Goal: Task Accomplishment & Management: Manage account settings

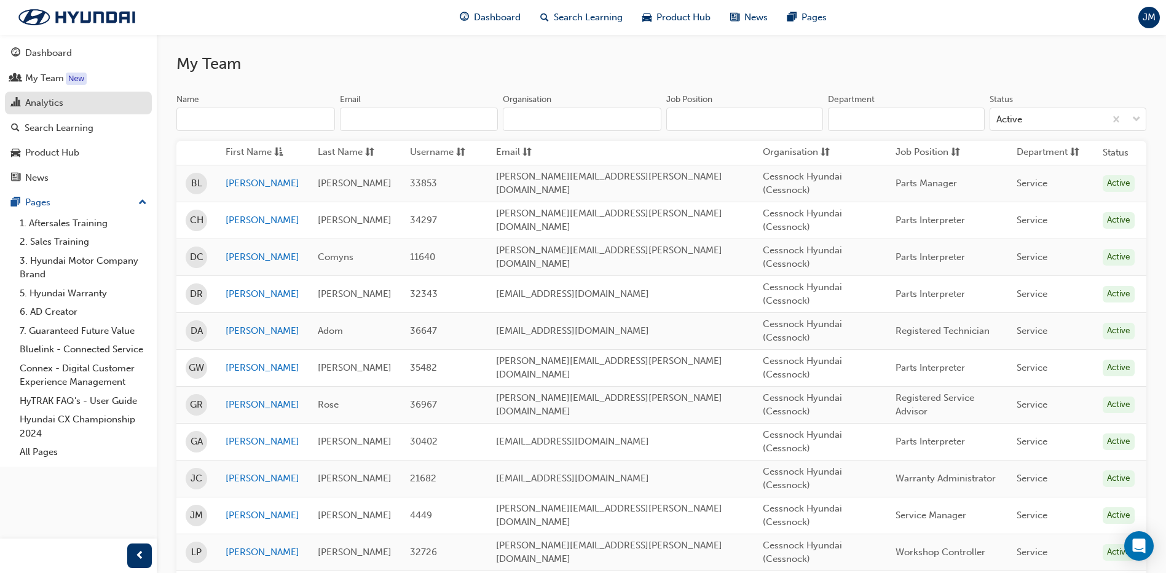
click at [33, 104] on div "Analytics" at bounding box center [44, 103] width 38 height 14
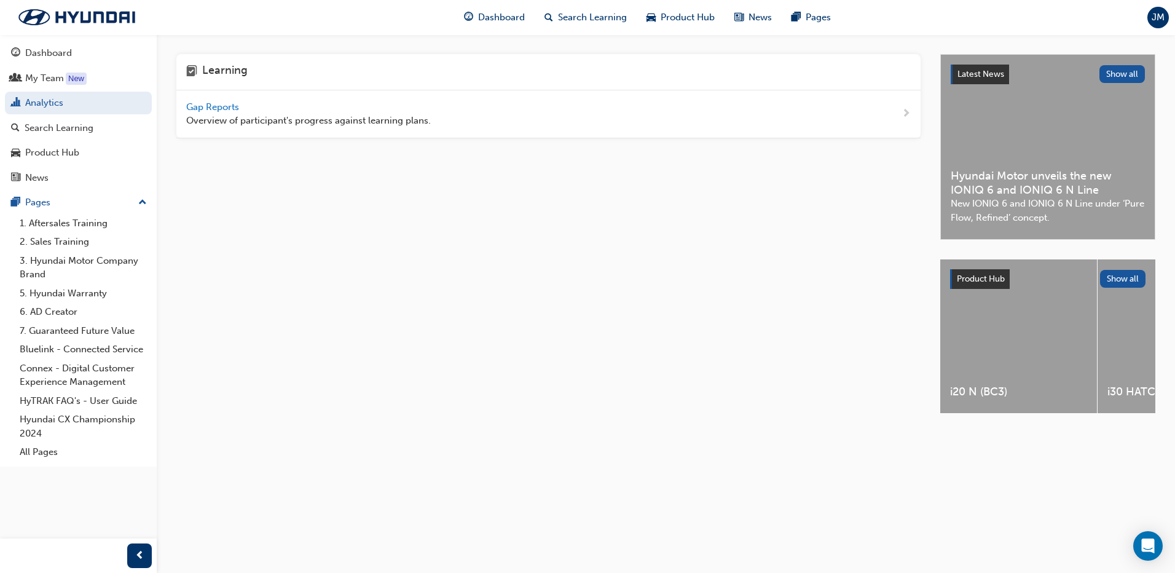
click at [202, 101] on span "Gap Reports" at bounding box center [213, 106] width 55 height 11
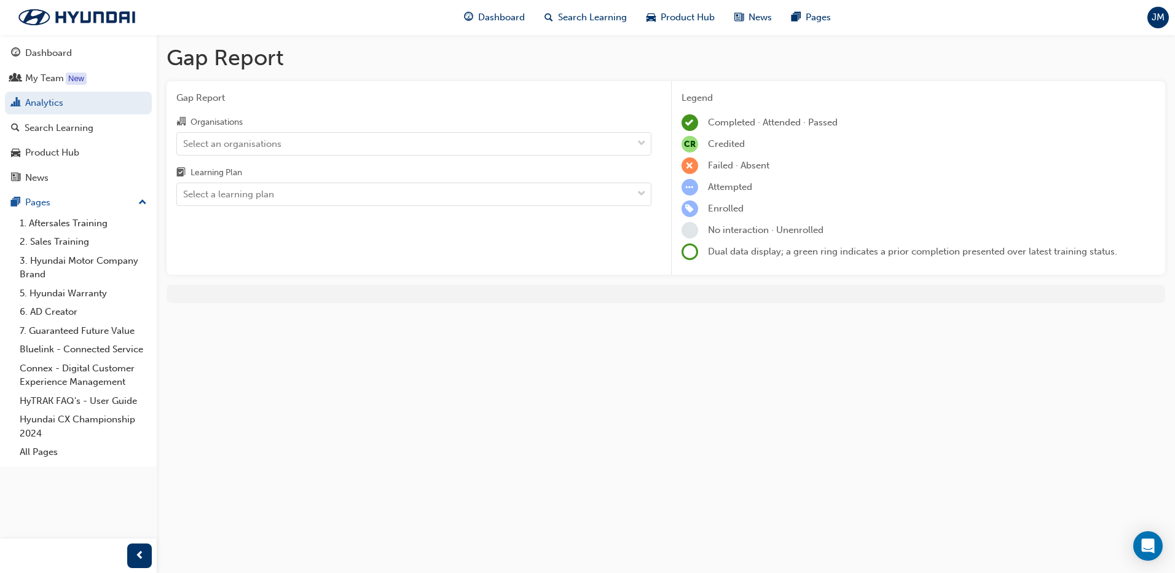
click at [334, 140] on div "Select an organisations" at bounding box center [404, 144] width 455 height 22
click at [184, 140] on input "Organisations Select an organisations" at bounding box center [183, 143] width 1 height 10
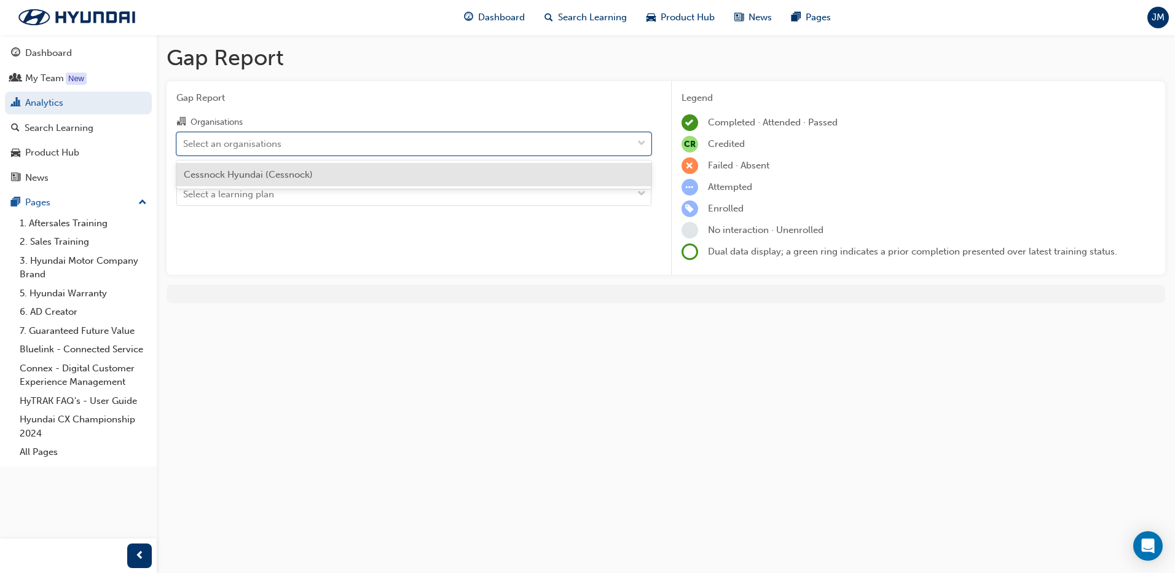
click at [327, 167] on div "Cessnock Hyundai (Cessnock)" at bounding box center [413, 175] width 475 height 24
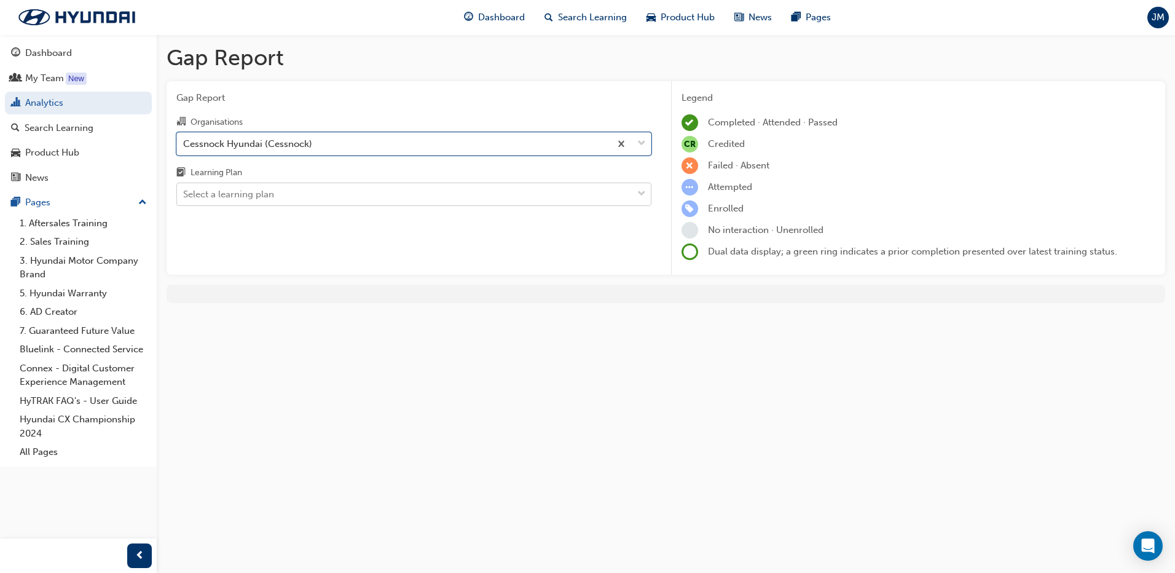
click at [313, 201] on div "Select a learning plan" at bounding box center [404, 195] width 455 height 22
click at [184, 199] on input "Learning Plan Select a learning plan" at bounding box center [183, 194] width 1 height 10
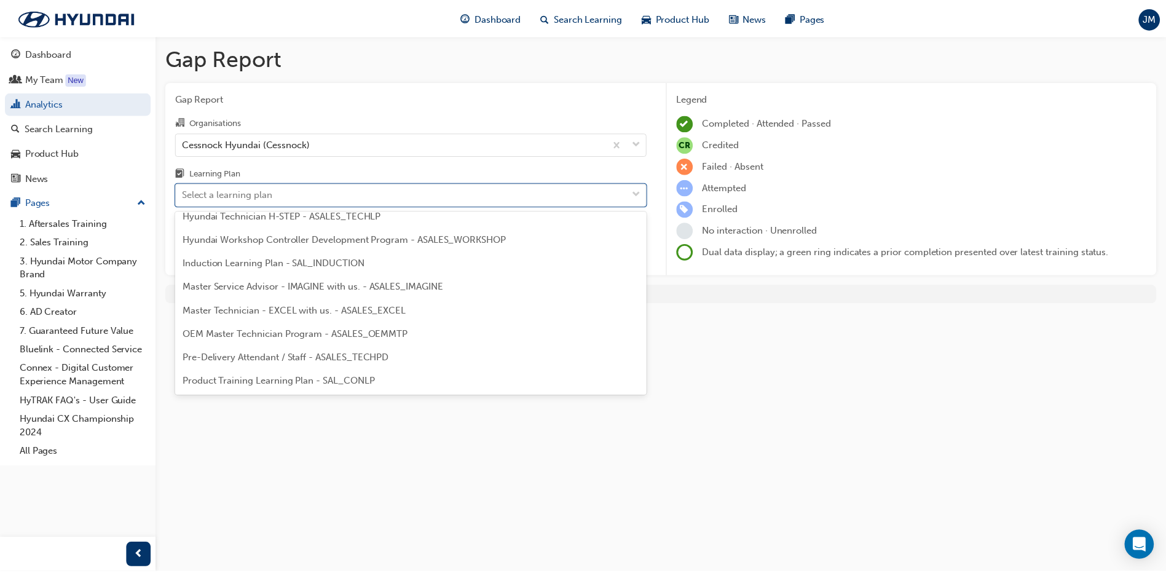
scroll to position [492, 0]
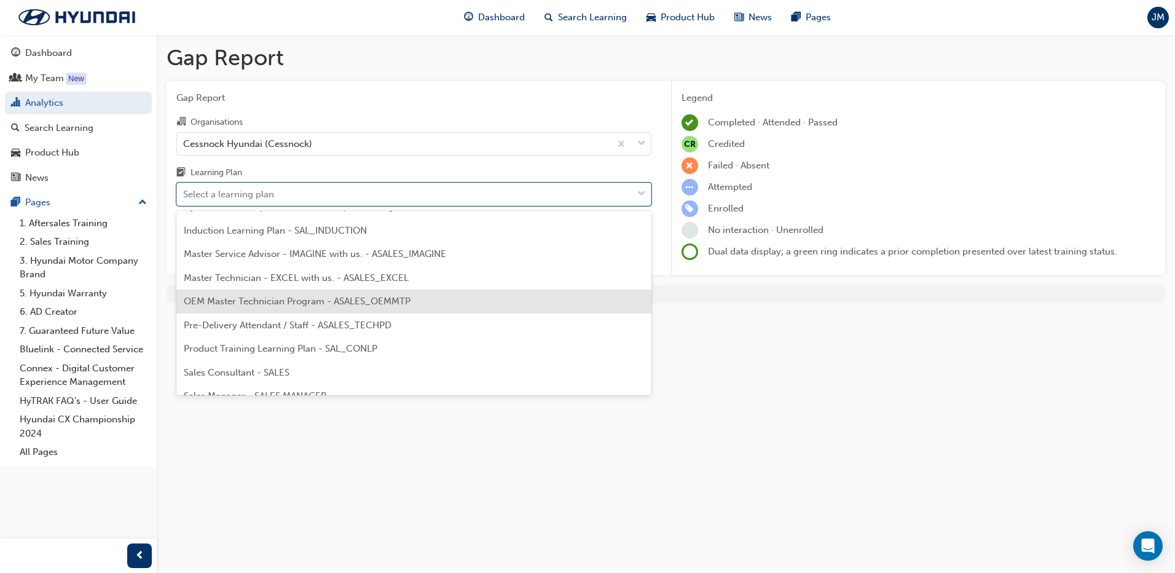
click at [277, 297] on span "OEM Master Technician Program - ASALES_OEMMTP" at bounding box center [297, 301] width 227 height 11
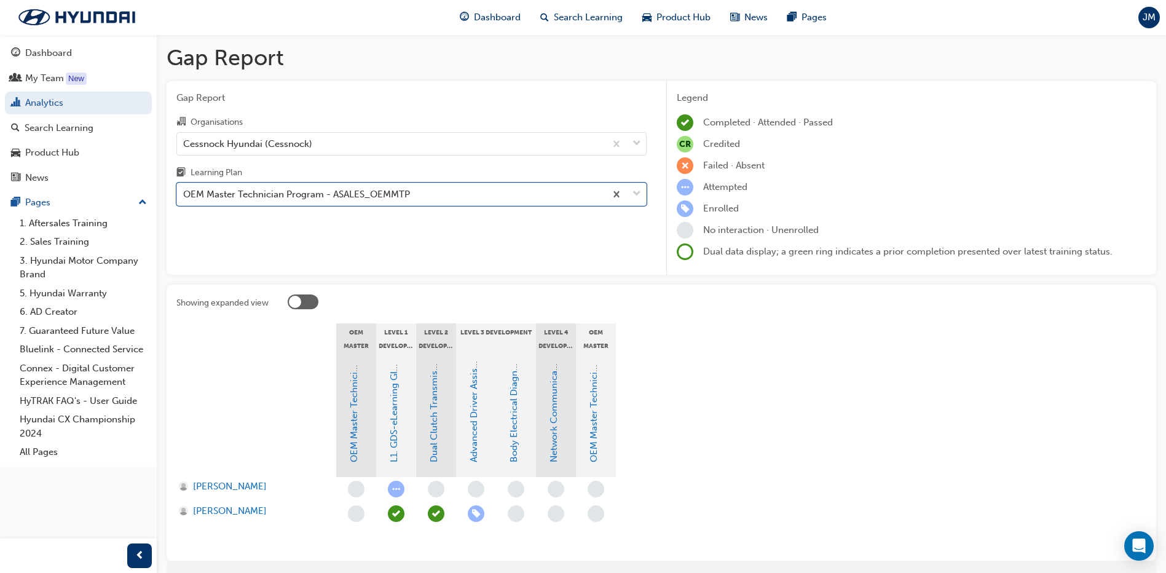
scroll to position [57, 0]
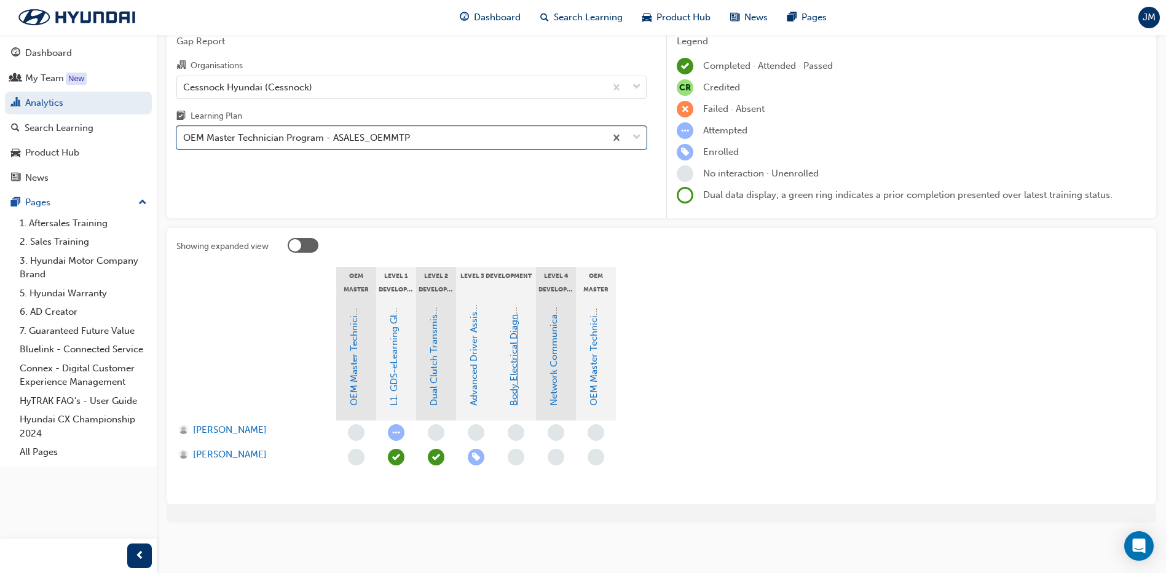
click at [511, 374] on link "Body Electrical Diagnosis" at bounding box center [513, 351] width 11 height 108
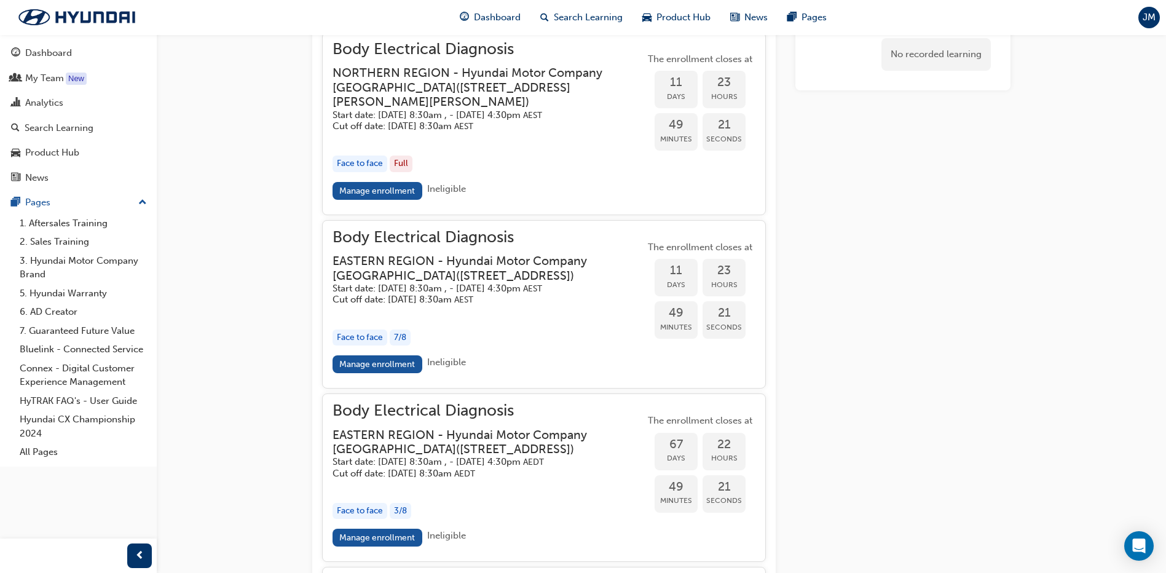
scroll to position [1295, 0]
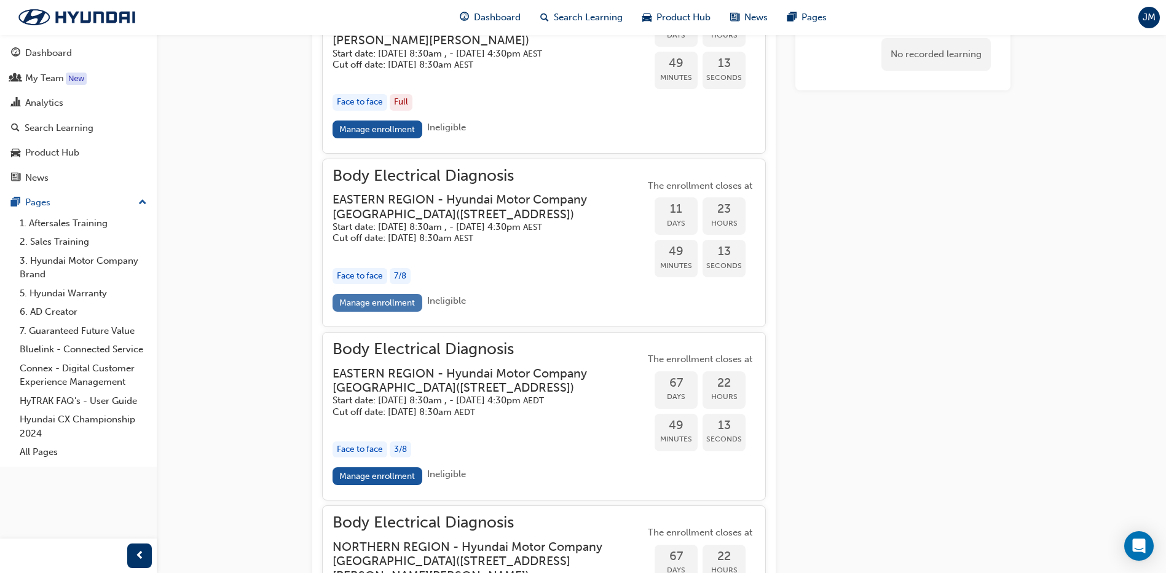
click at [377, 312] on link "Manage enrollment" at bounding box center [377, 303] width 90 height 18
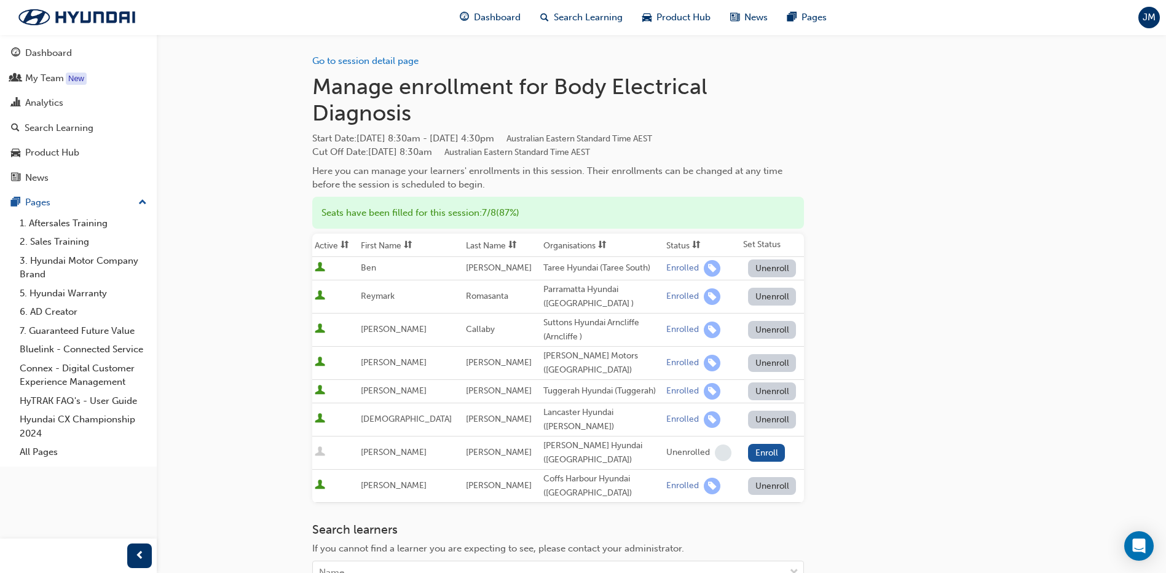
scroll to position [123, 0]
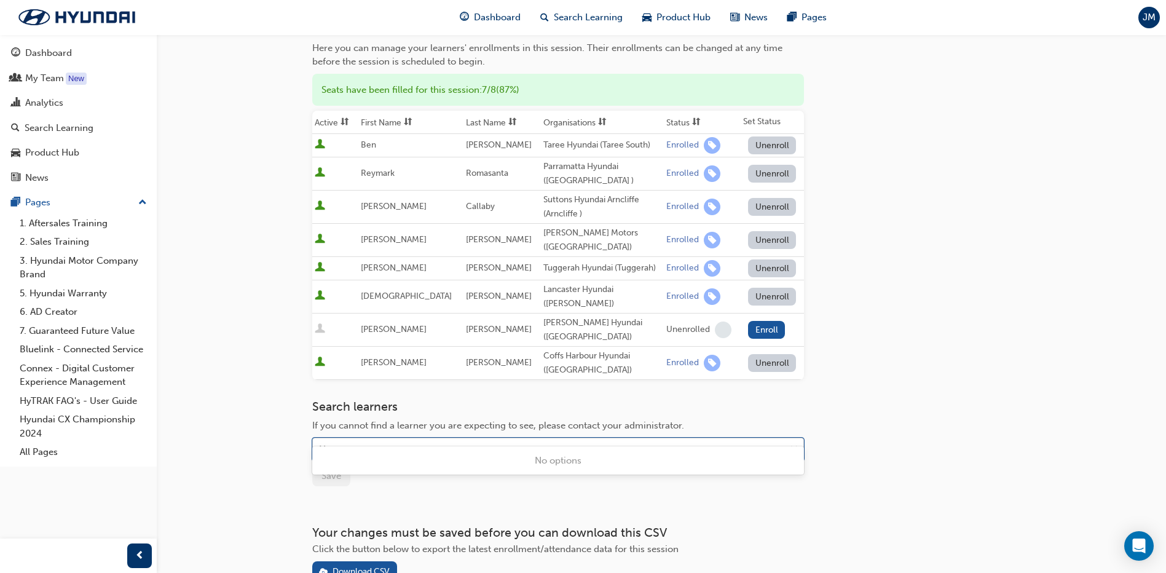
click at [397, 439] on div "Name" at bounding box center [549, 450] width 472 height 22
type input "spie"
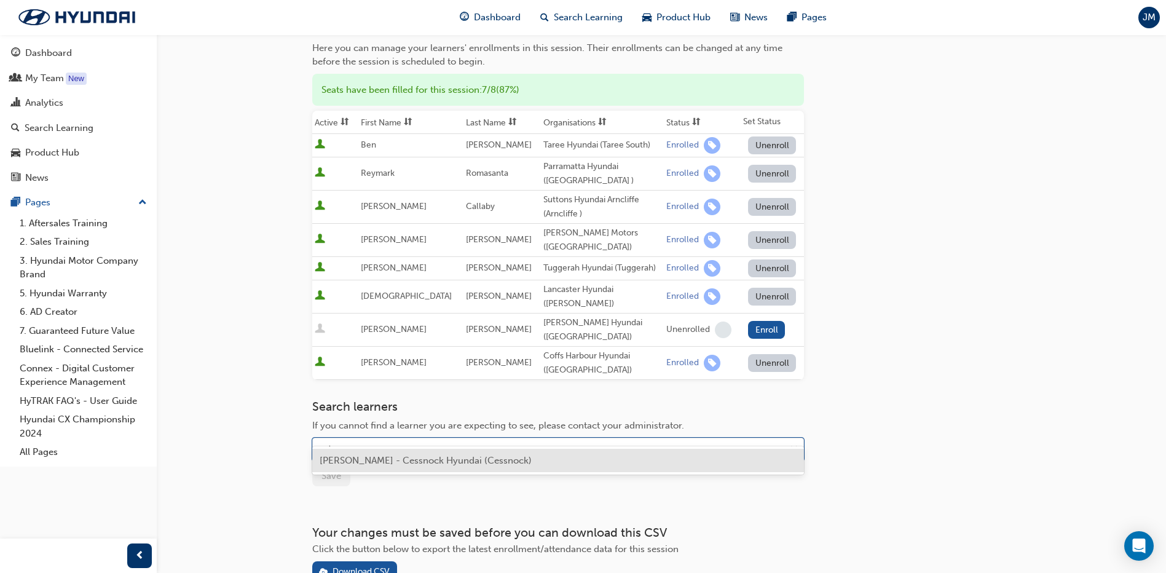
click at [387, 458] on span "[PERSON_NAME] - Cessnock Hyundai (Cessnock)" at bounding box center [426, 460] width 212 height 11
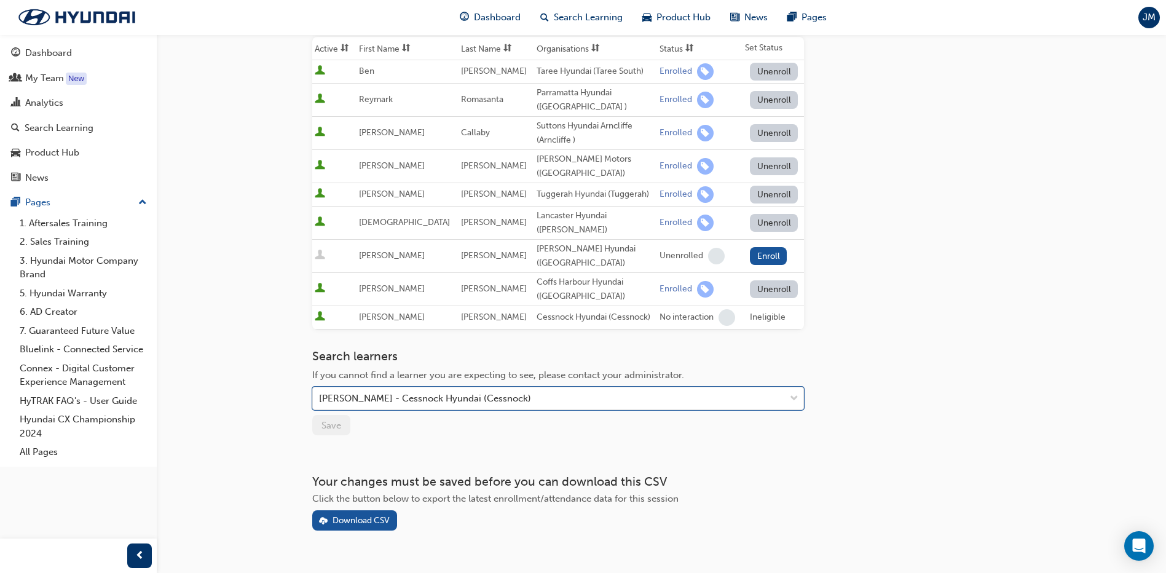
scroll to position [205, 0]
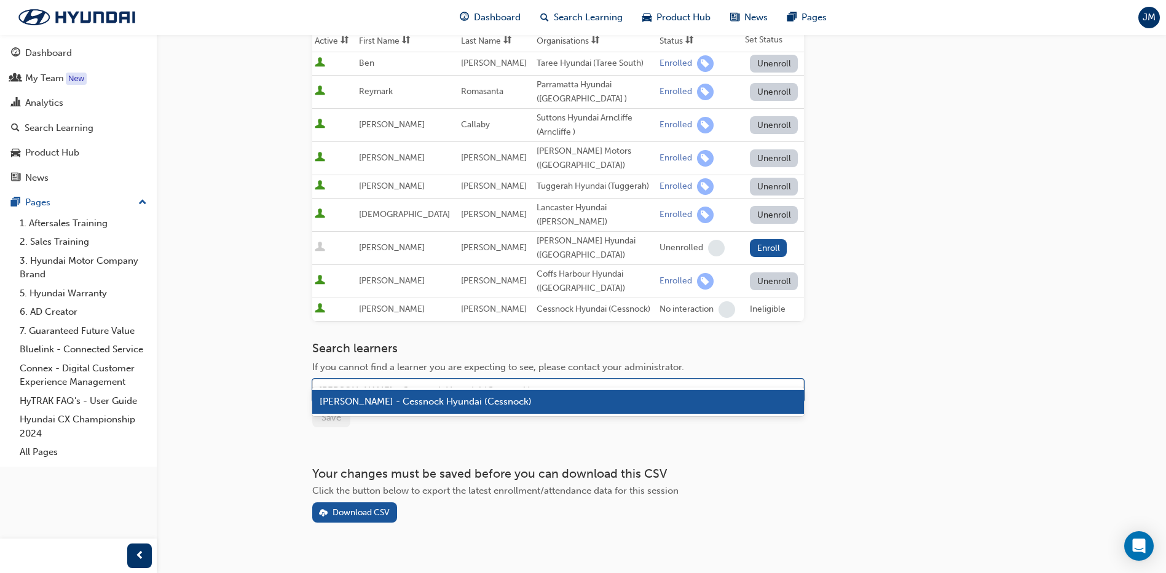
click at [529, 380] on div "[PERSON_NAME] - Cessnock Hyundai (Cessnock)" at bounding box center [549, 391] width 472 height 22
click at [513, 397] on div "[PERSON_NAME] - Cessnock Hyundai (Cessnock)" at bounding box center [558, 402] width 492 height 24
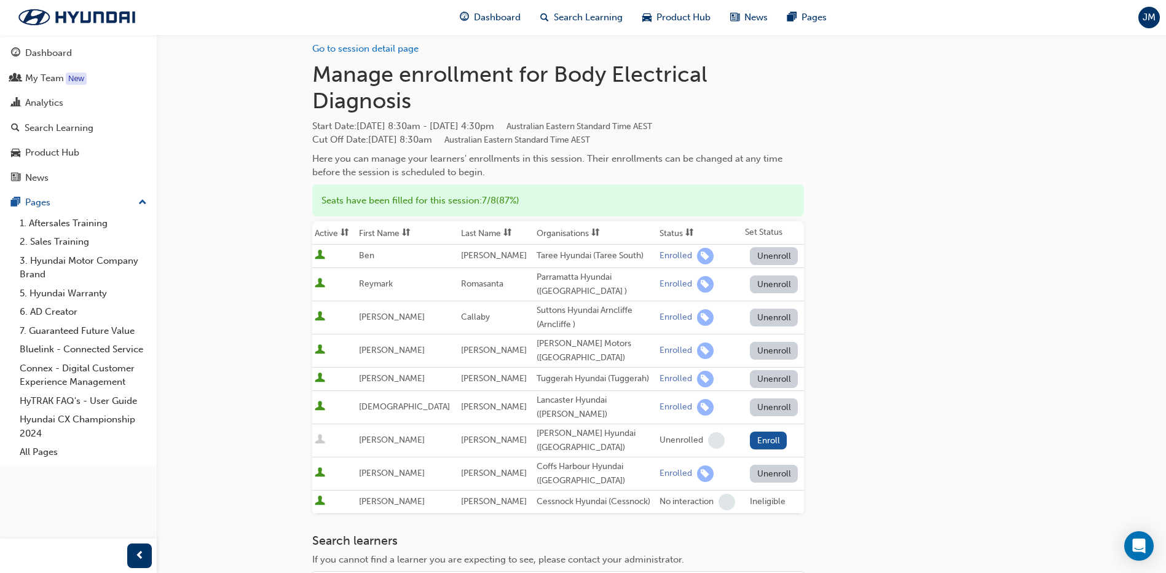
scroll to position [0, 0]
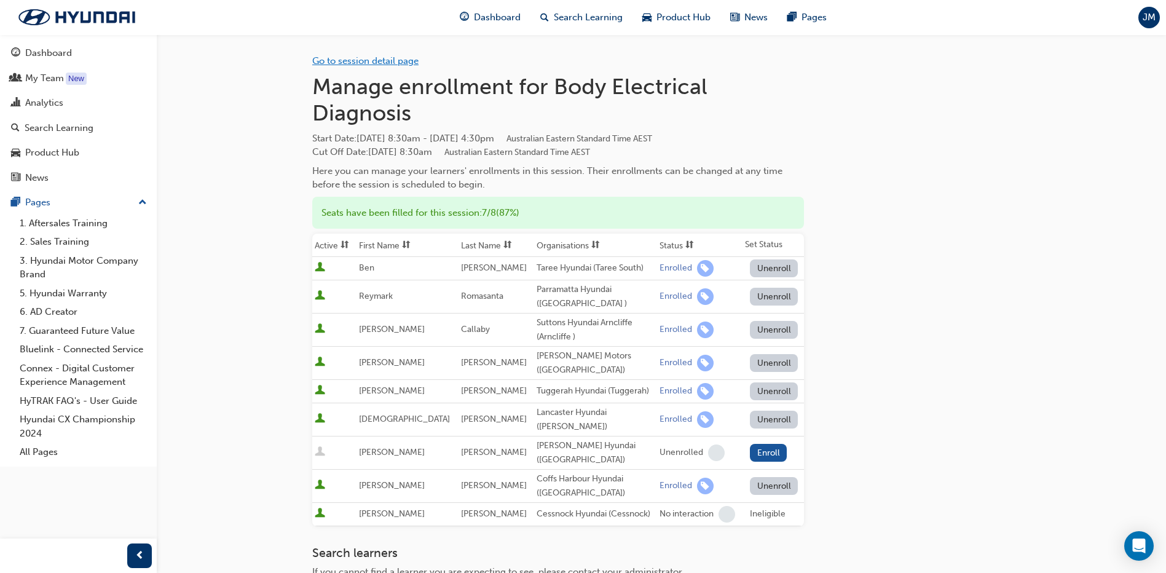
click at [353, 61] on link "Go to session detail page" at bounding box center [365, 60] width 106 height 11
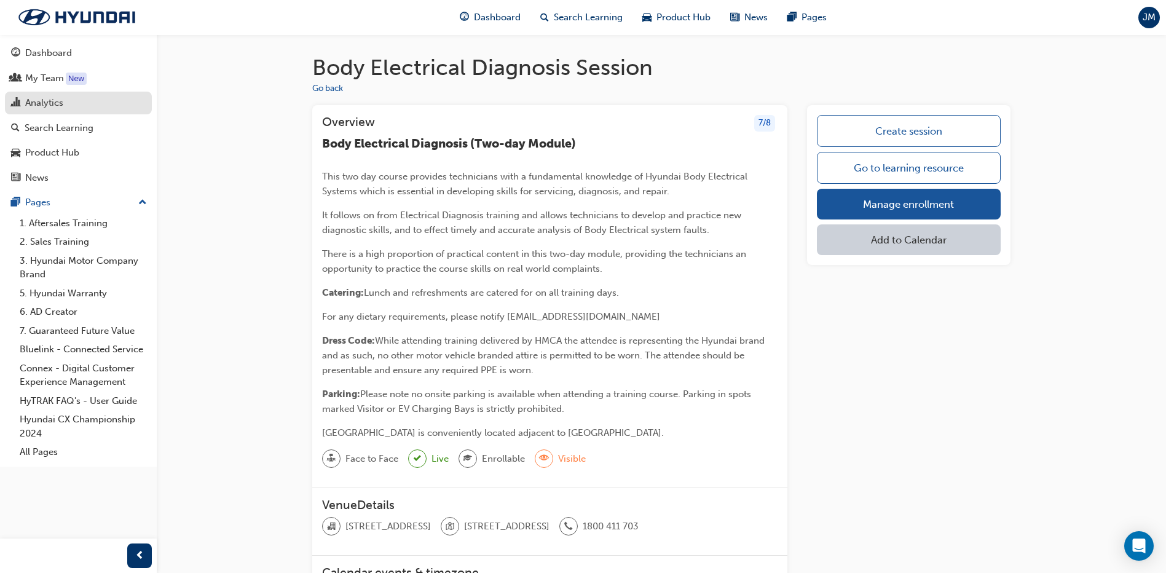
click at [47, 105] on div "Analytics" at bounding box center [44, 103] width 38 height 14
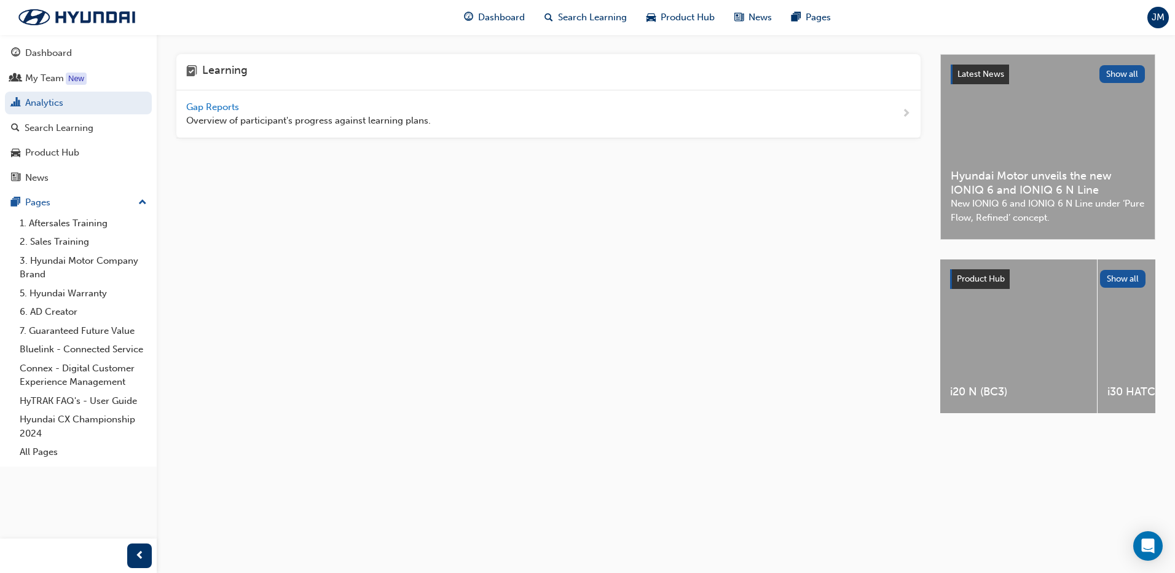
click at [211, 108] on span "Gap Reports" at bounding box center [213, 106] width 55 height 11
